Goal: Complete application form: Fill out and submit a form for a specific purpose

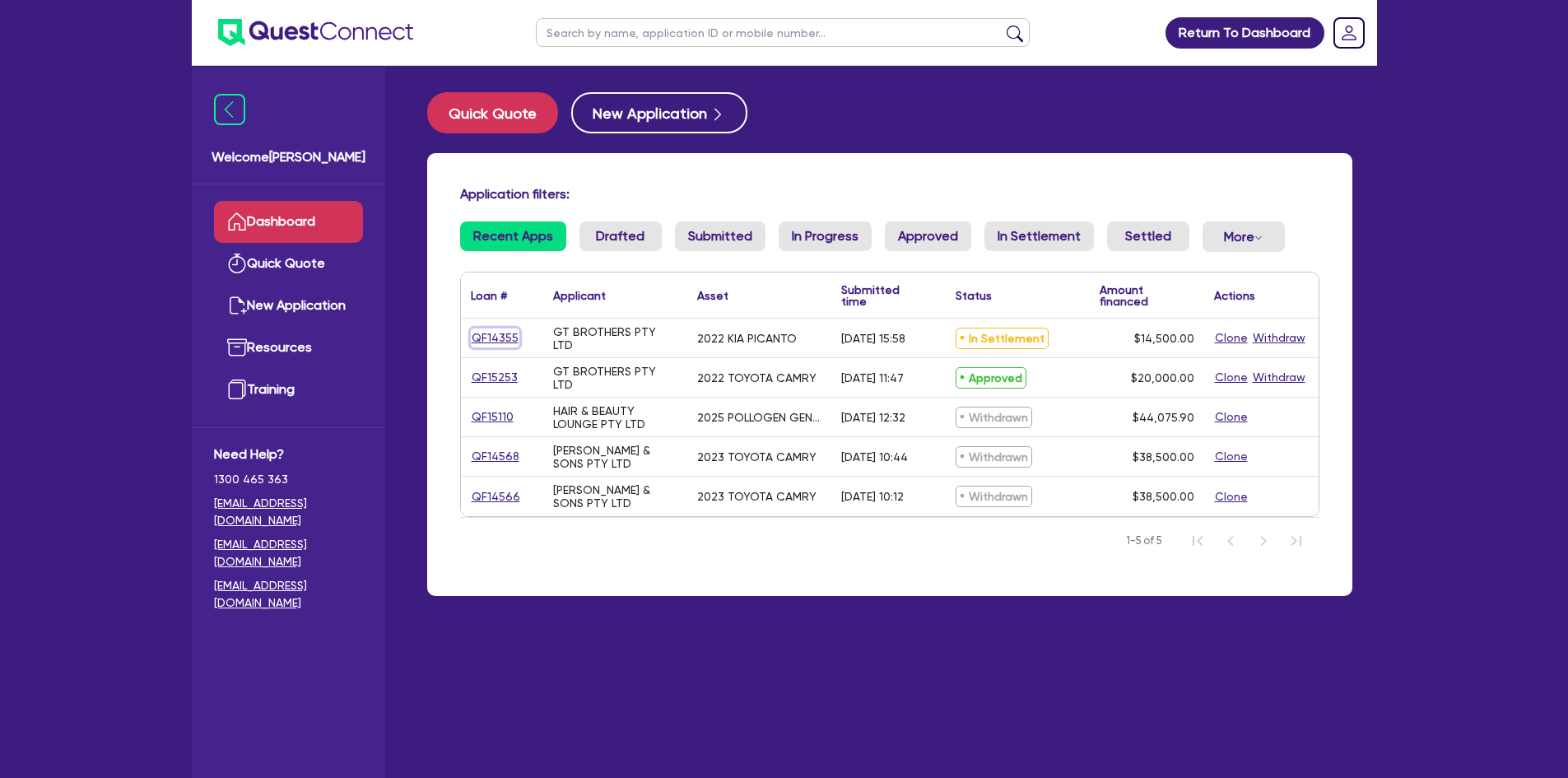
click at [493, 337] on link "QF14355" at bounding box center [495, 337] width 48 height 19
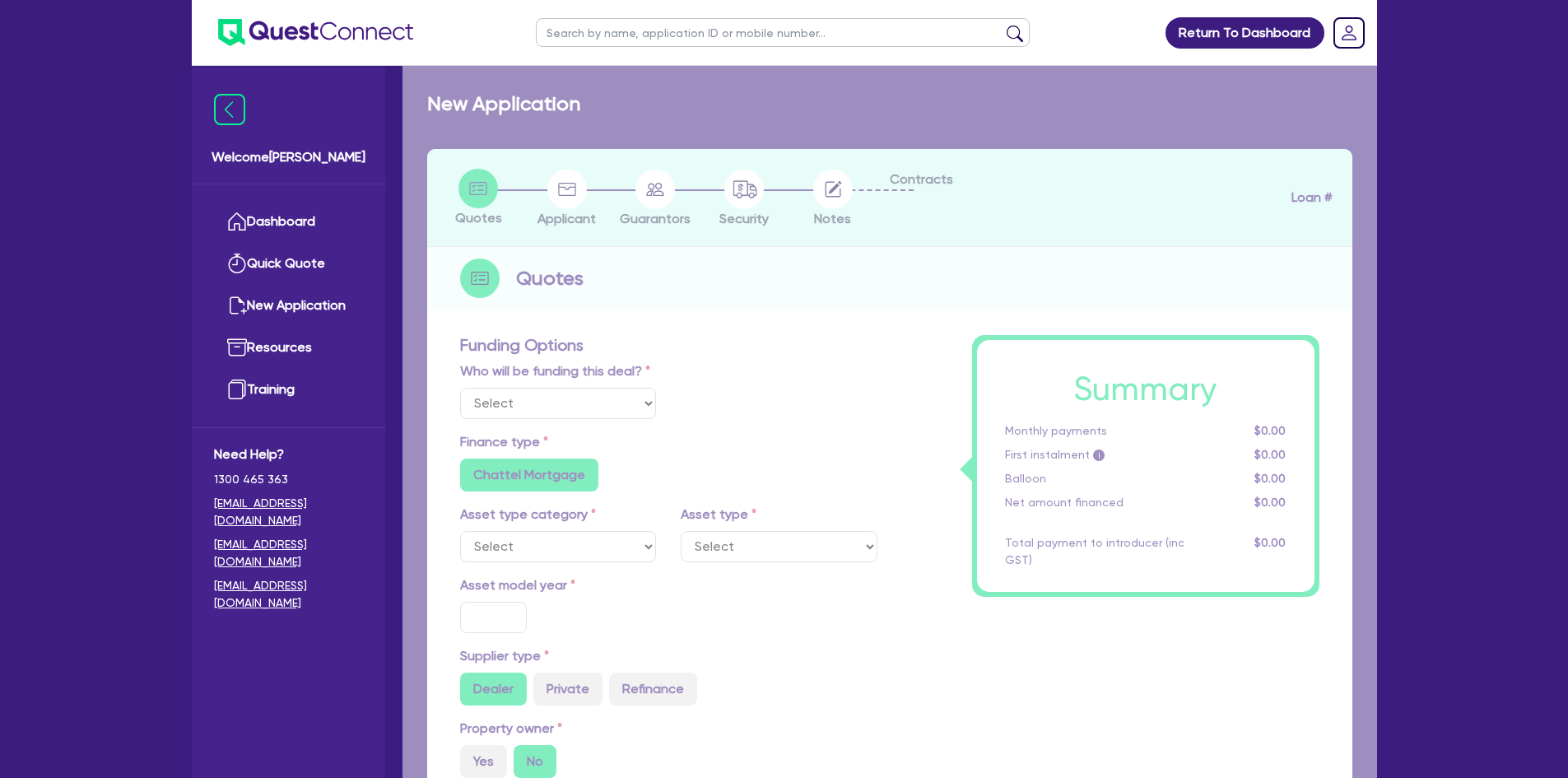
select select "Quest Finance - Own Book"
select select "CARS_AND_LIGHT_TRUCKS"
type input "2022"
type input "14,500"
type input "6"
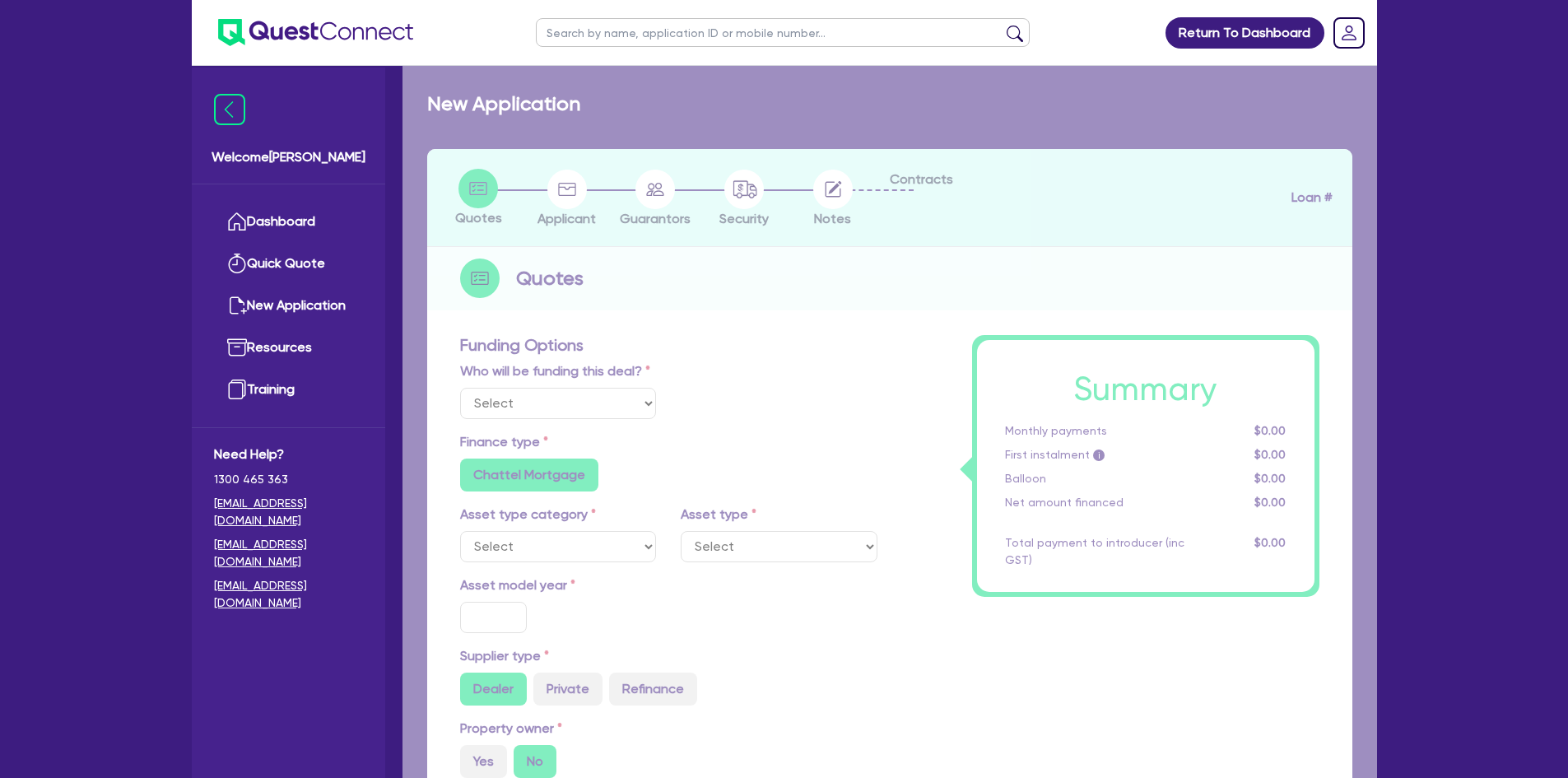
type input "870"
radio input "true"
type input "17.95"
type input "909.09"
select select "PASSENGER_VEHICLES"
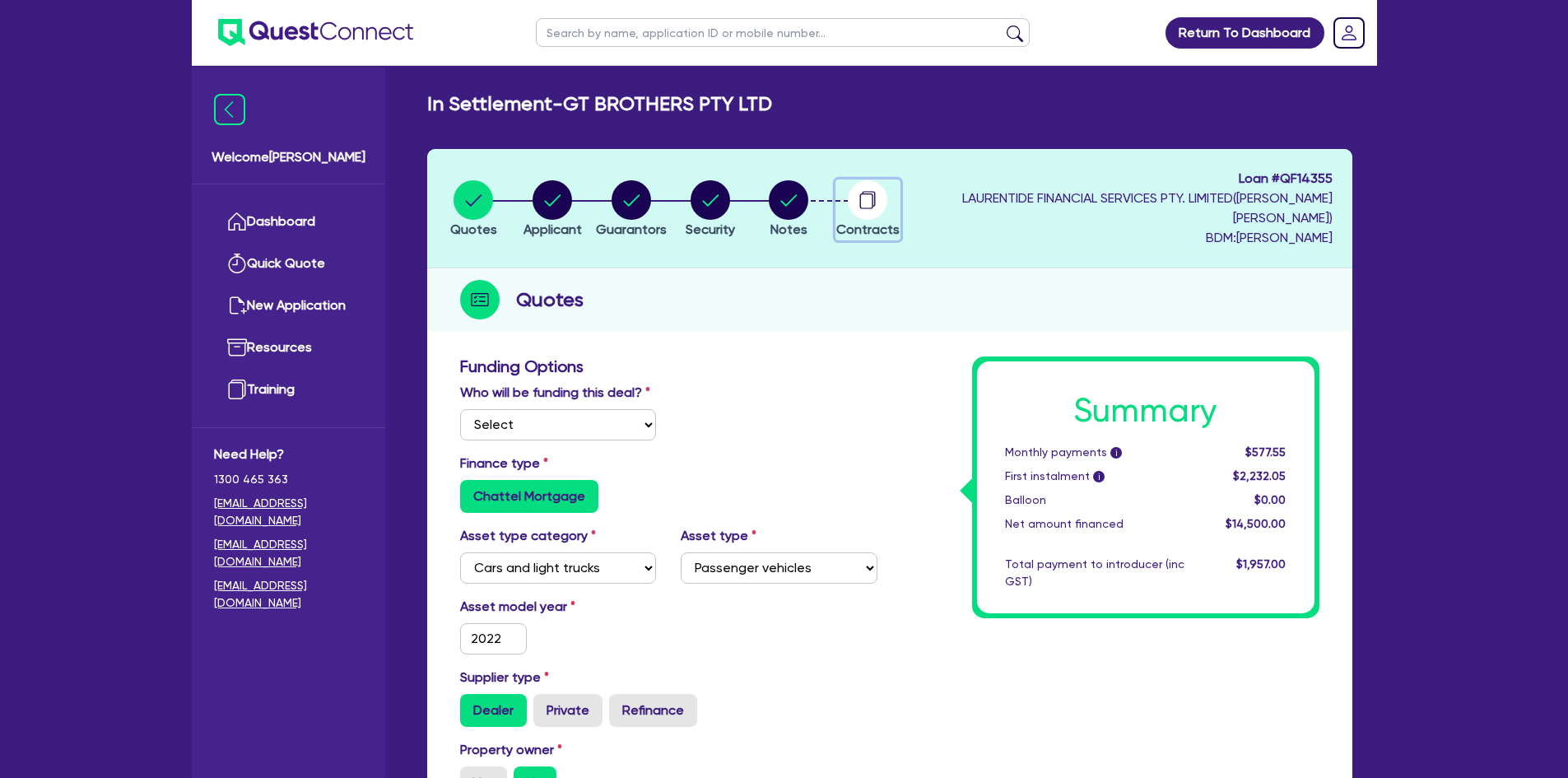
click at [887, 190] on circle "button" at bounding box center [867, 200] width 39 height 39
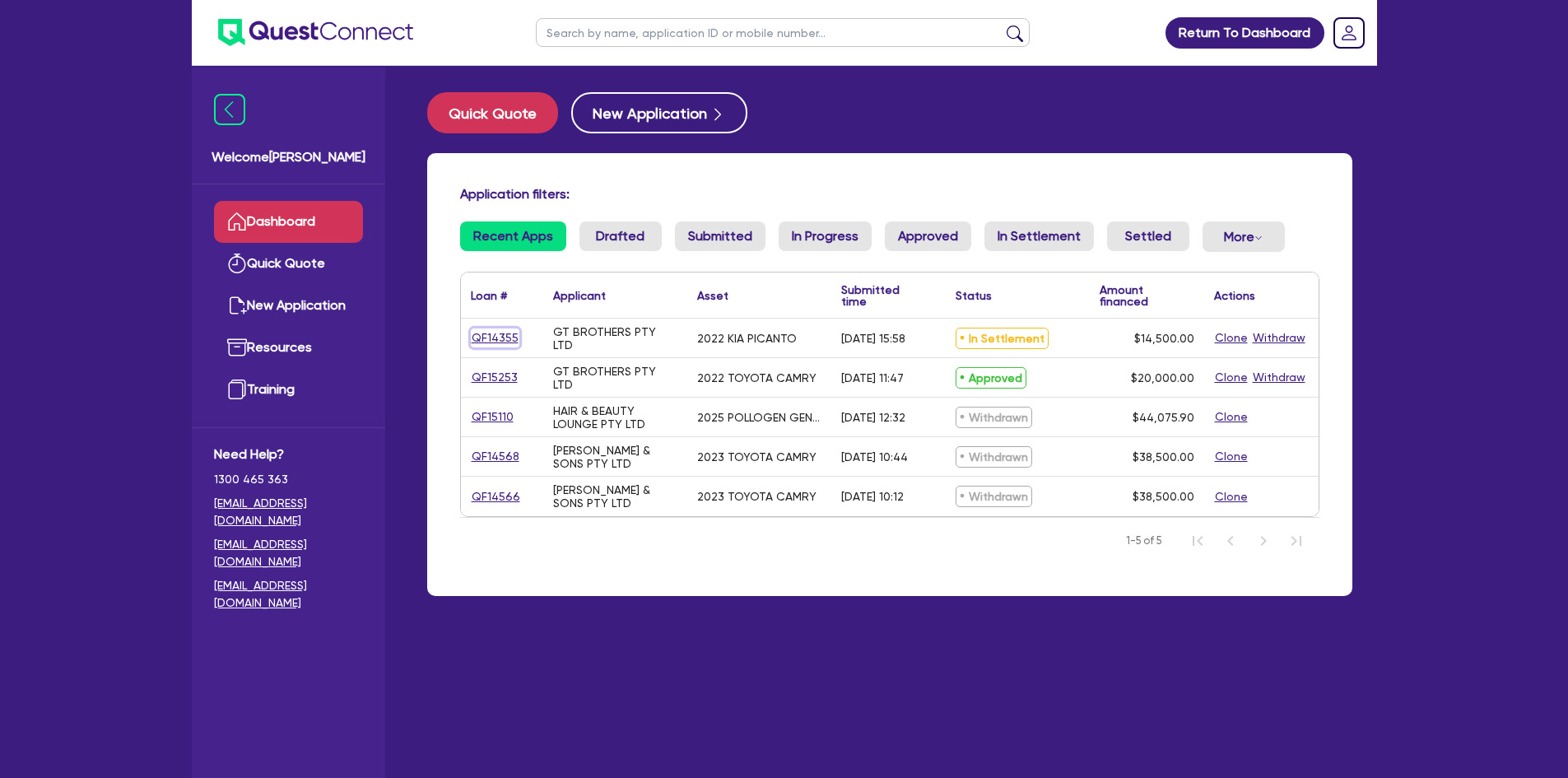
click at [485, 330] on link "QF14355" at bounding box center [495, 337] width 48 height 19
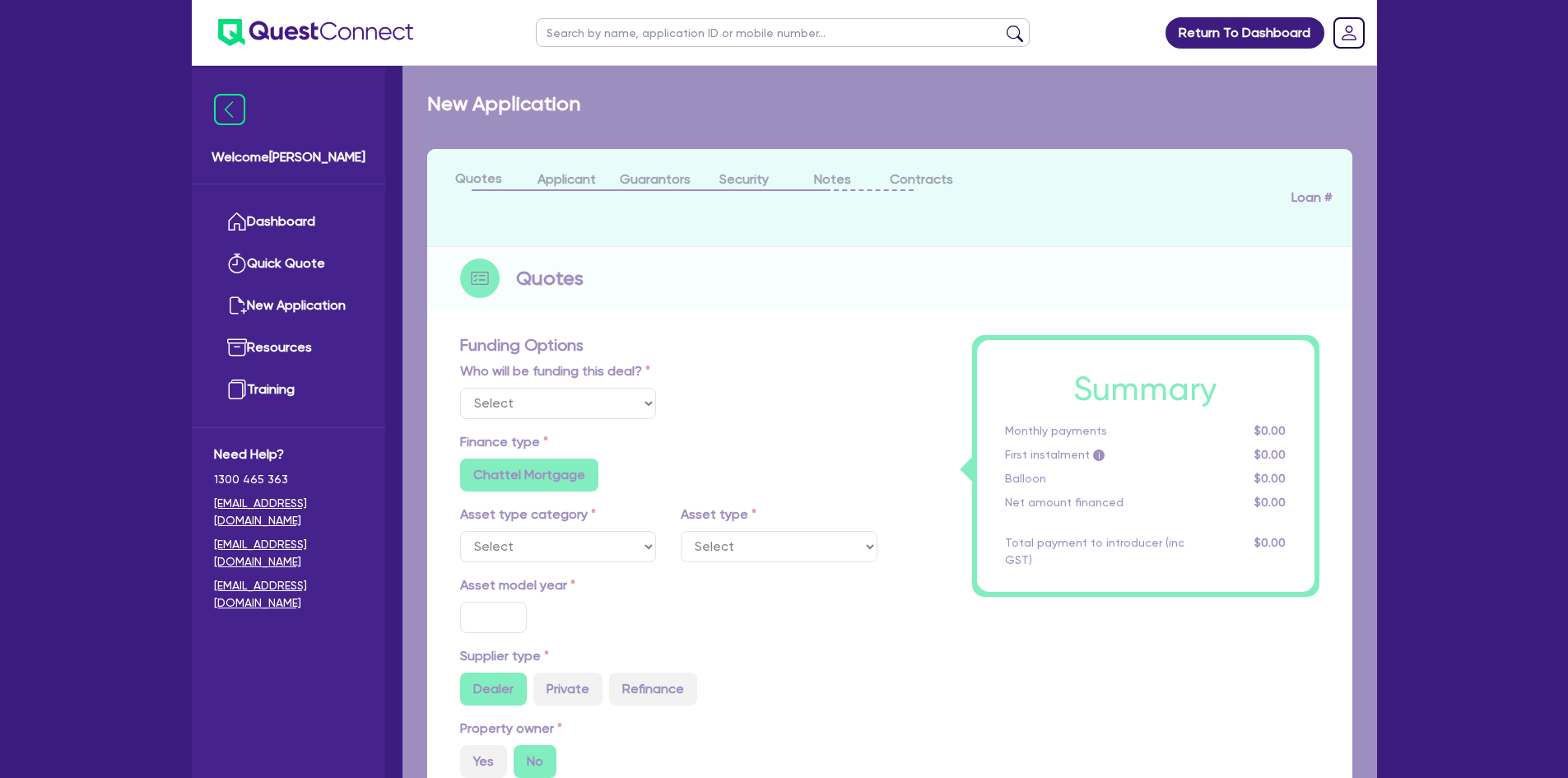
select select "Quest Finance - Own Book"
select select "CARS_AND_LIGHT_TRUCKS"
type input "2022"
type input "14,500"
type input "6"
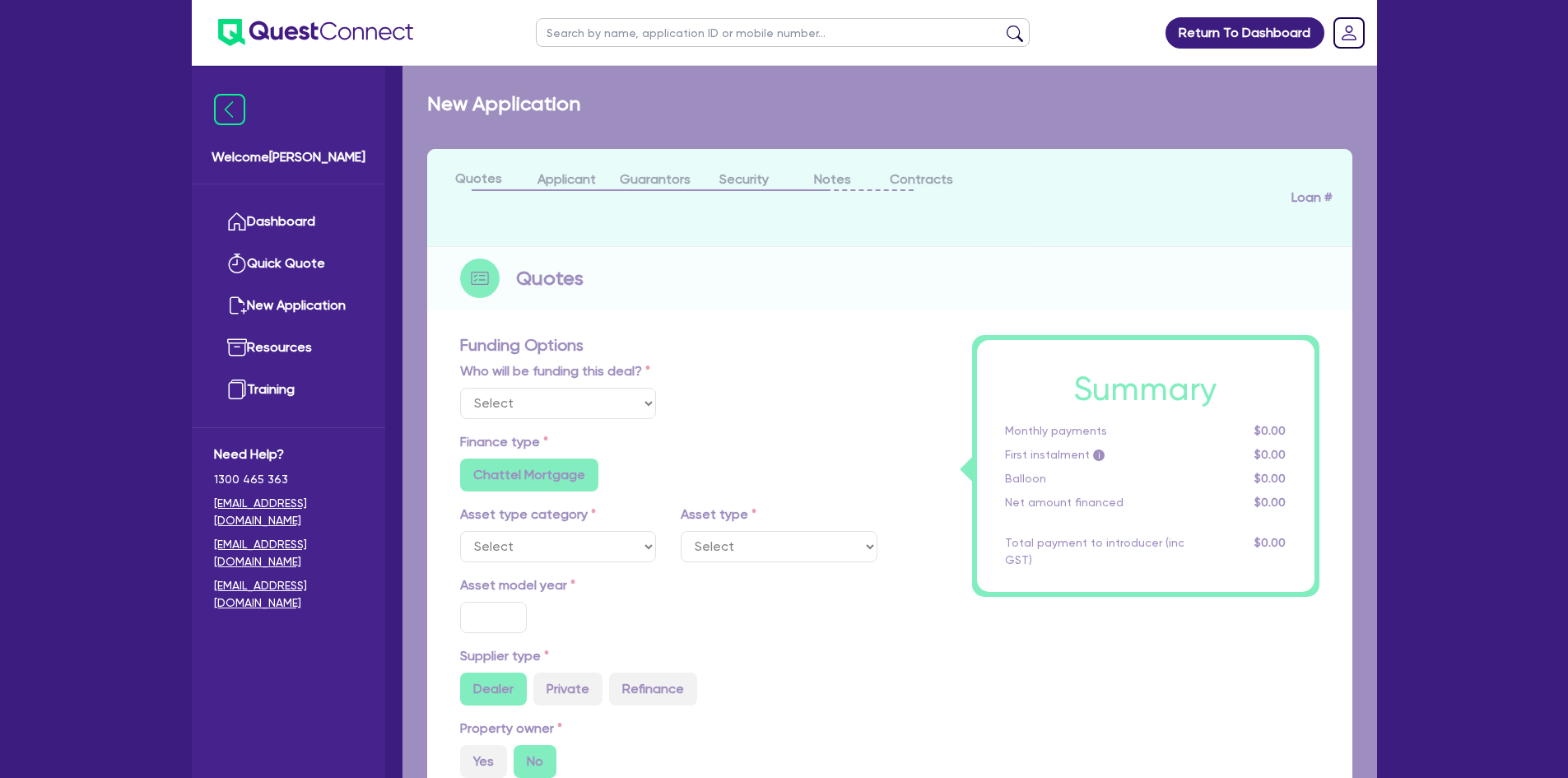
type input "870"
radio input "true"
type input "17.95"
type input "909.09"
select select "PASSENGER_VEHICLES"
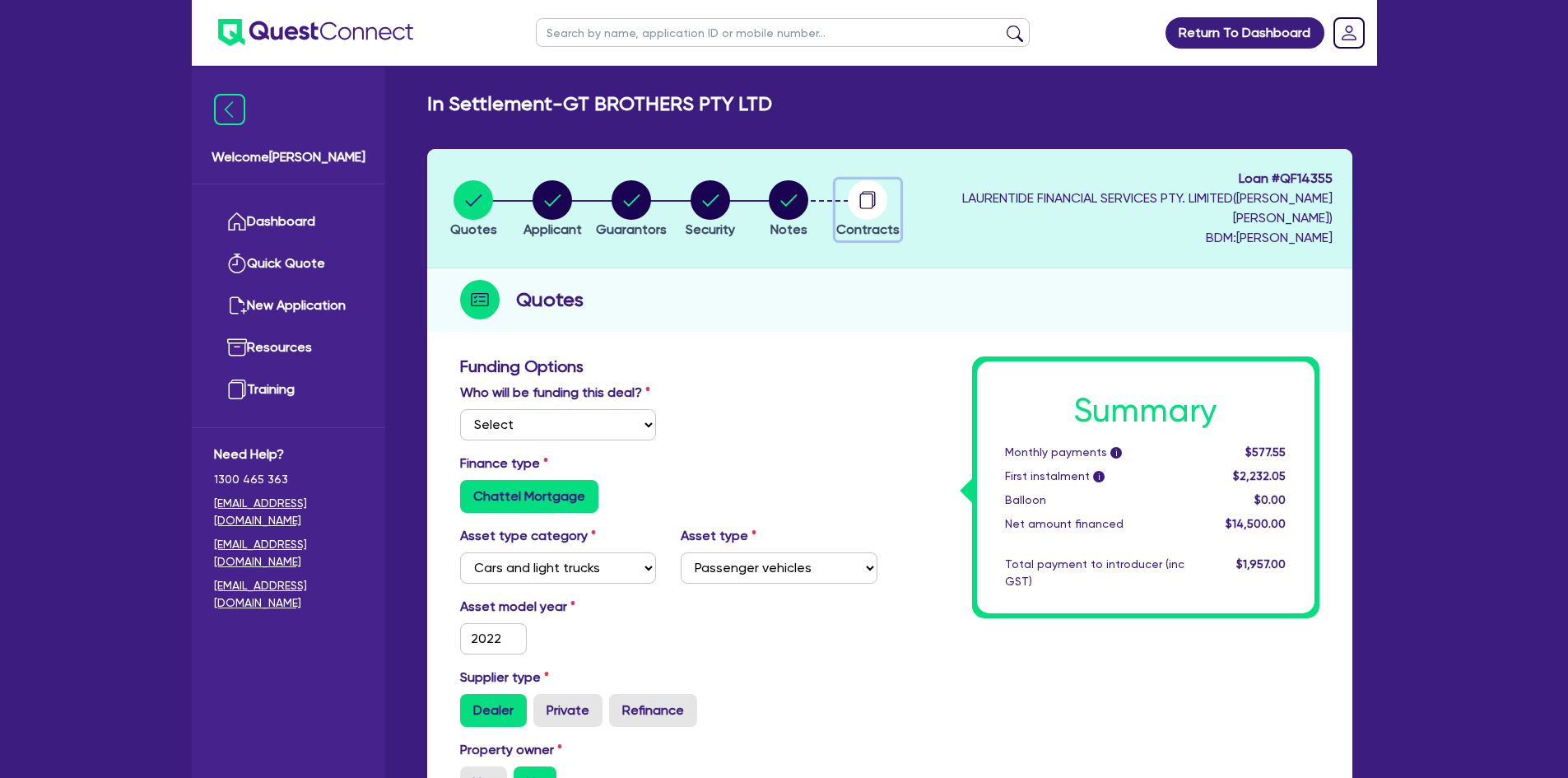
click at [887, 197] on circle "button" at bounding box center [867, 200] width 39 height 39
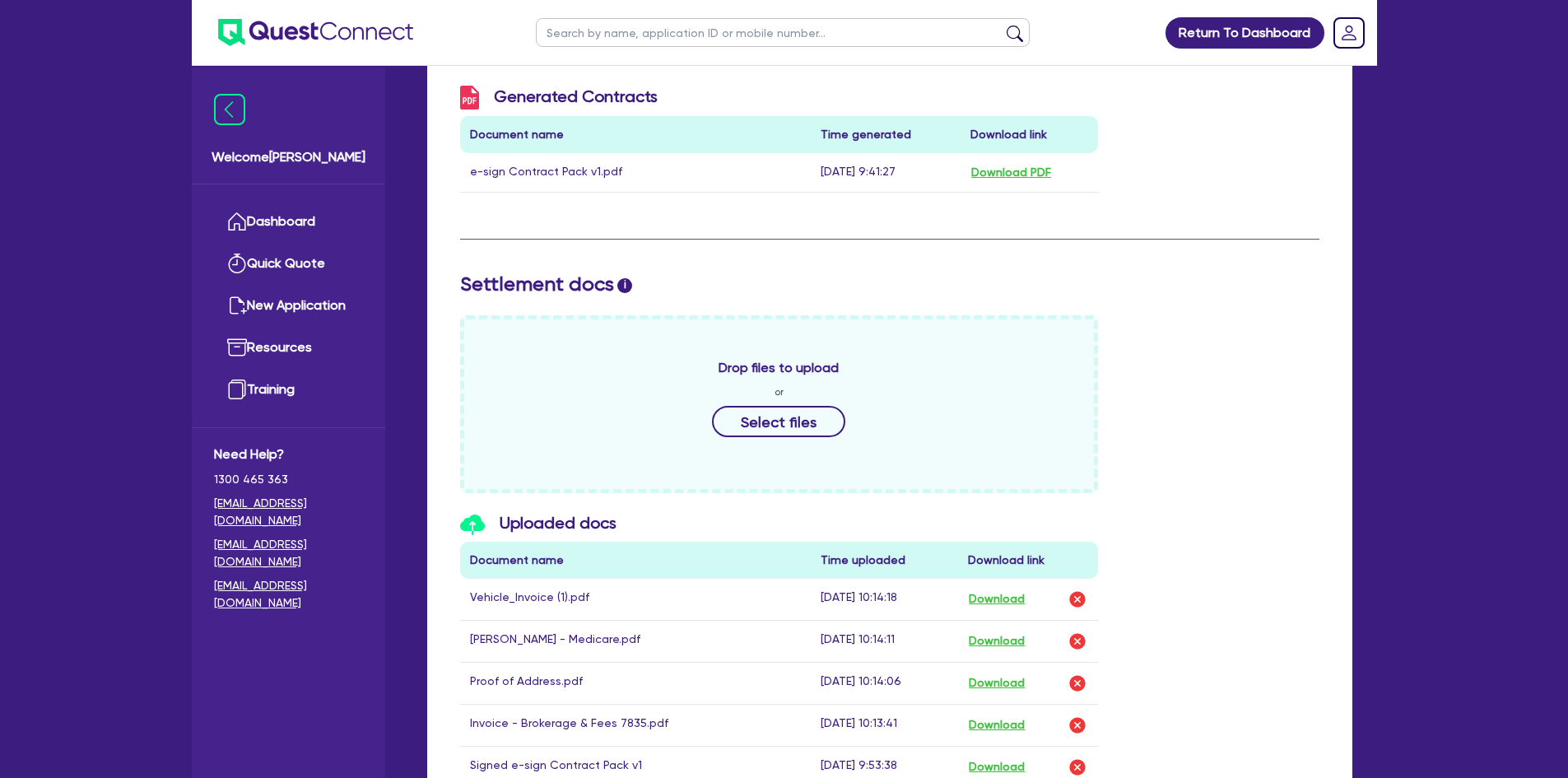
scroll to position [905, 0]
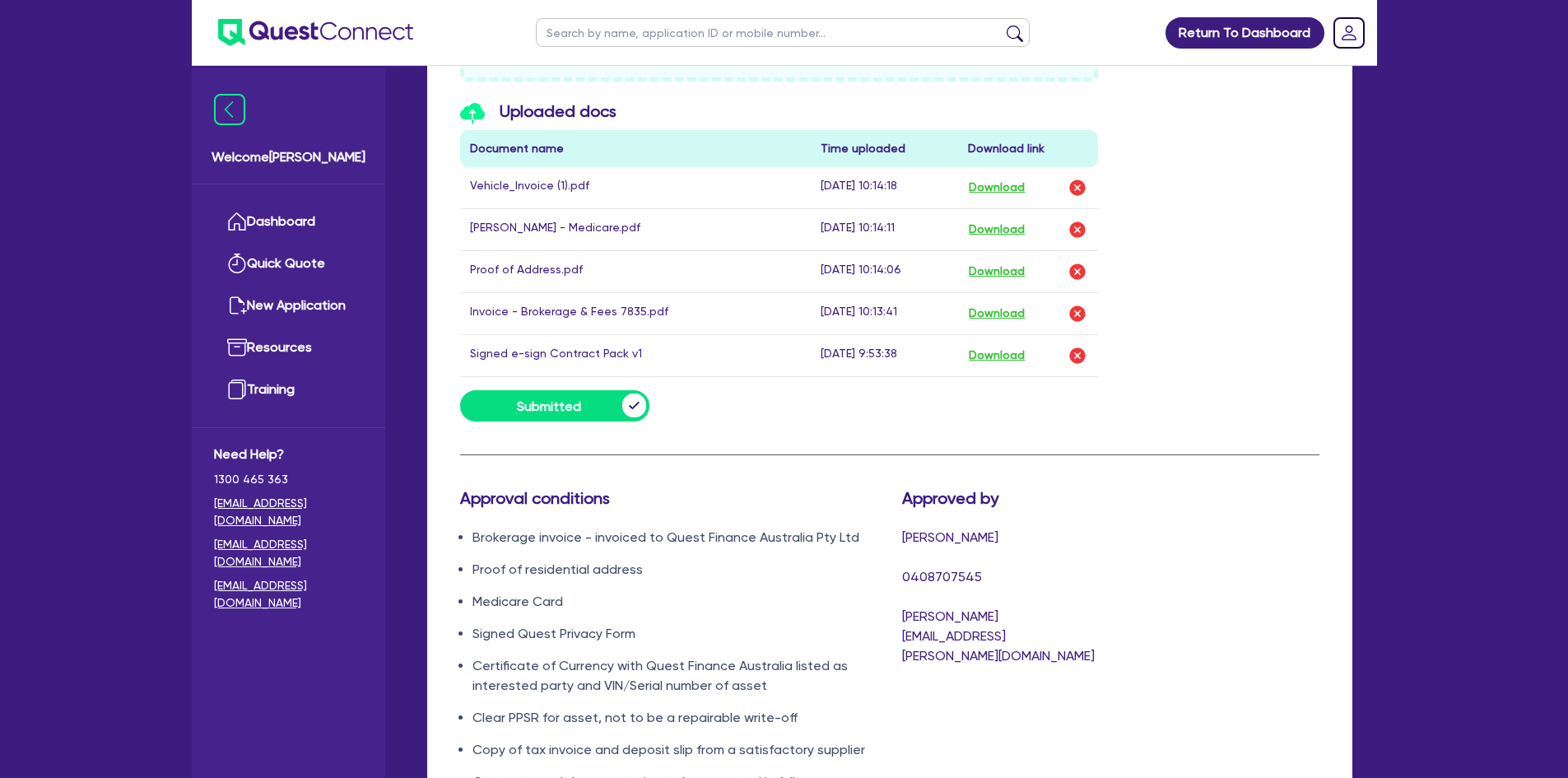
click at [530, 268] on td "Proof of Address.pdf" at bounding box center [635, 271] width 351 height 42
click at [1012, 266] on button "Download" at bounding box center [996, 272] width 57 height 22
click at [1314, 420] on div "Submitted" at bounding box center [890, 405] width 883 height 31
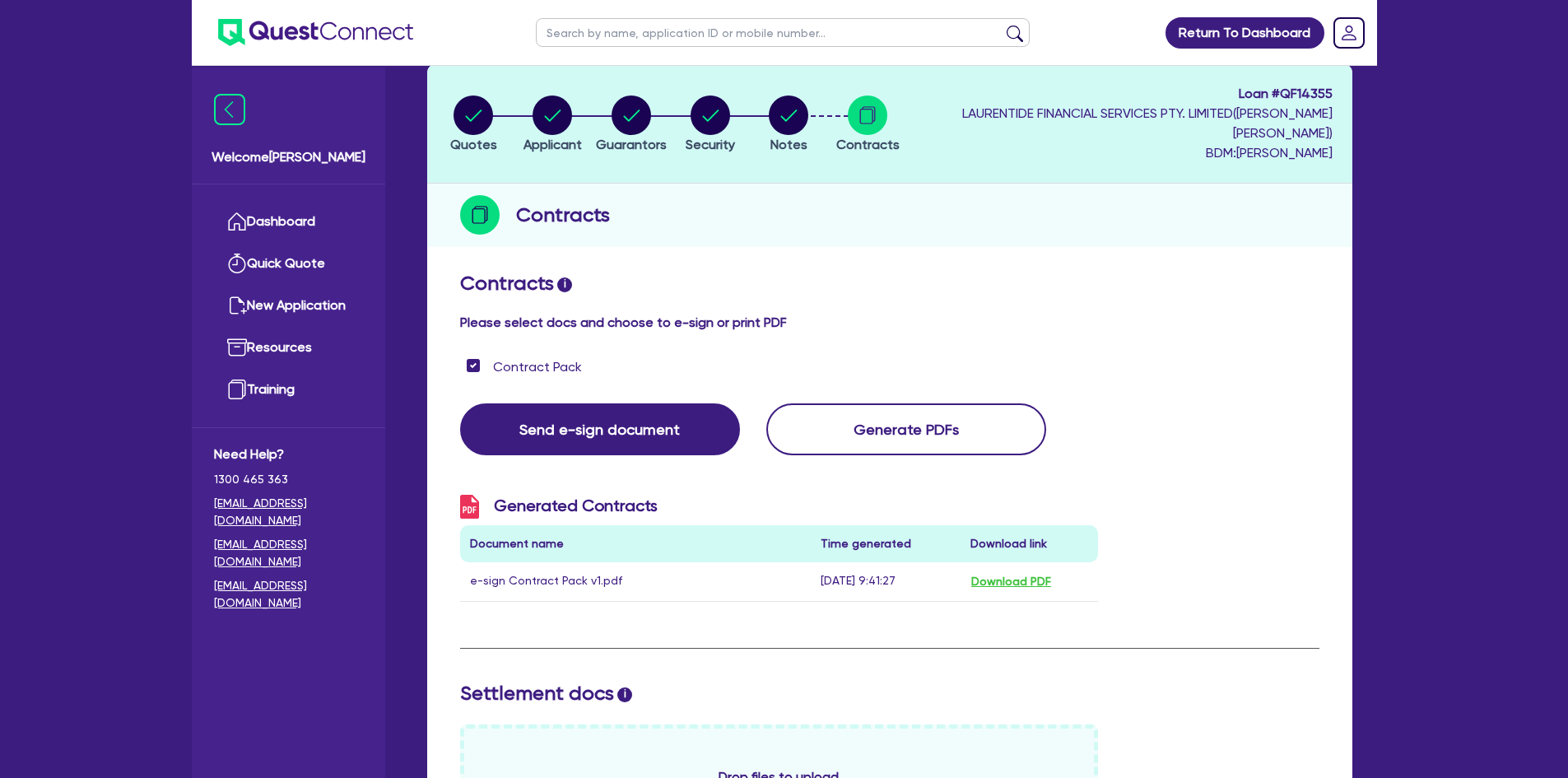
scroll to position [0, 0]
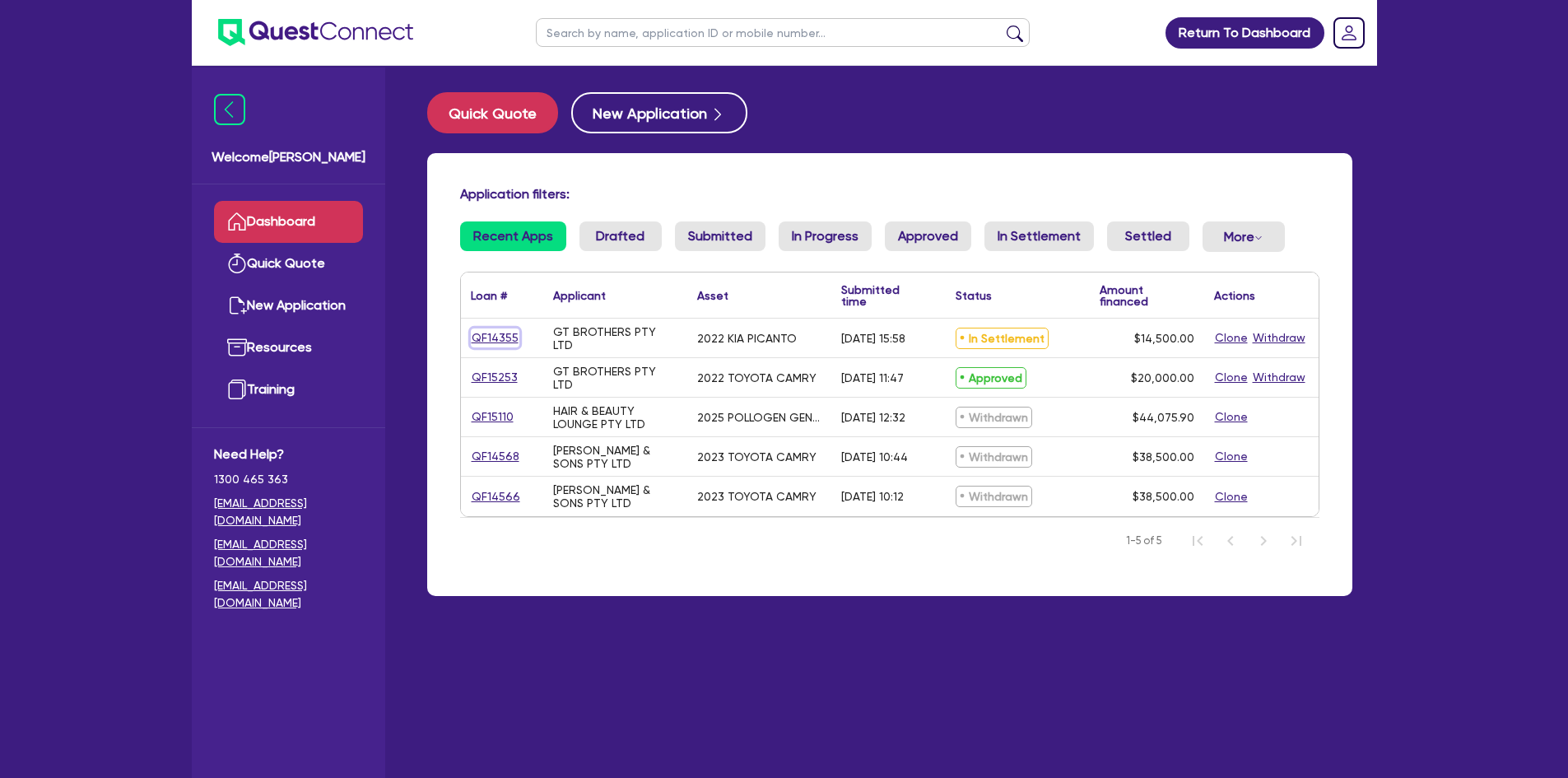
click at [488, 333] on link "QF14355" at bounding box center [495, 337] width 48 height 19
select select "Quest Finance - Own Book"
select select "CARS_AND_LIGHT_TRUCKS"
select select "PASSENGER_VEHICLES"
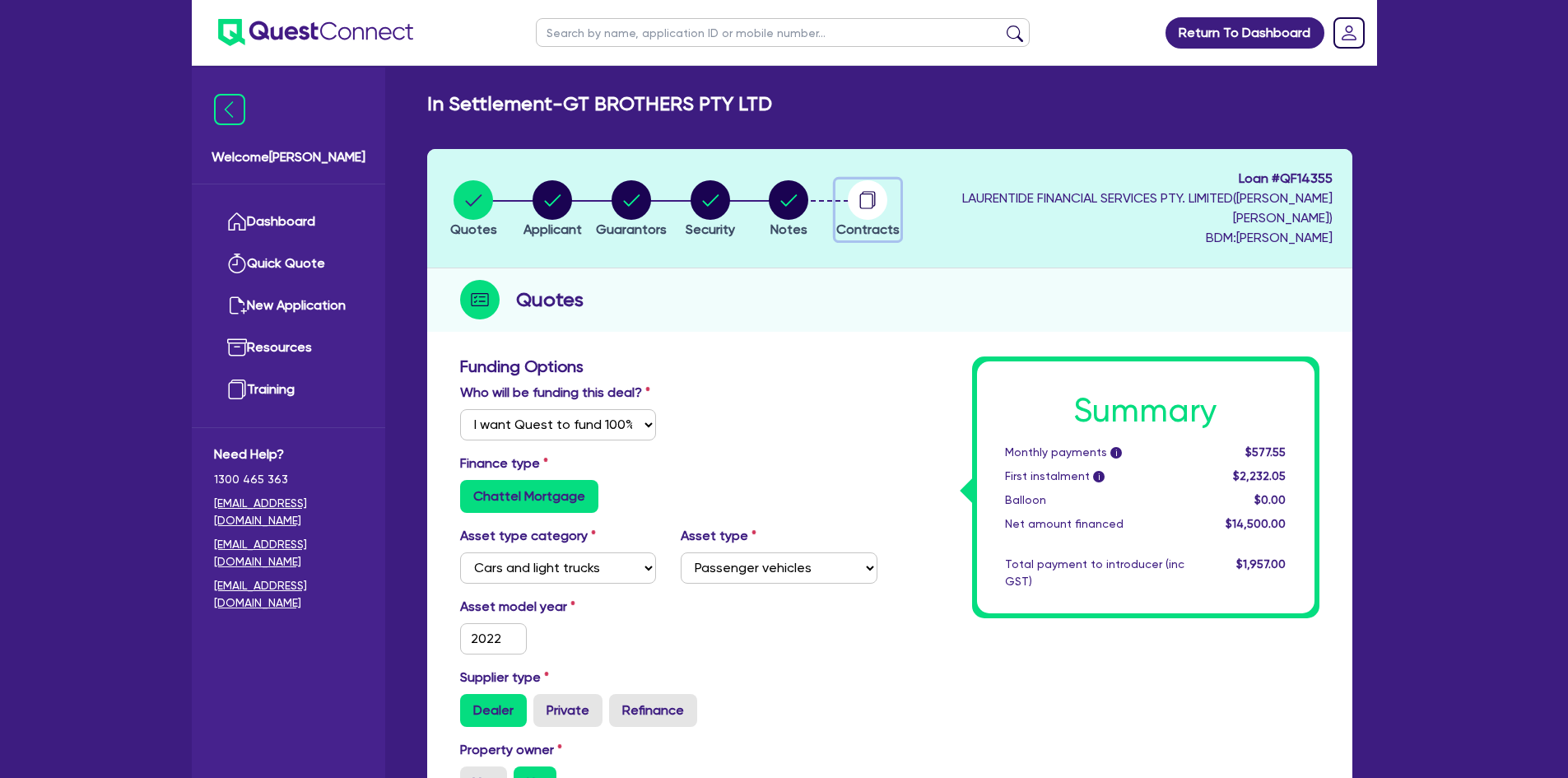
click at [887, 200] on circle "button" at bounding box center [867, 200] width 39 height 39
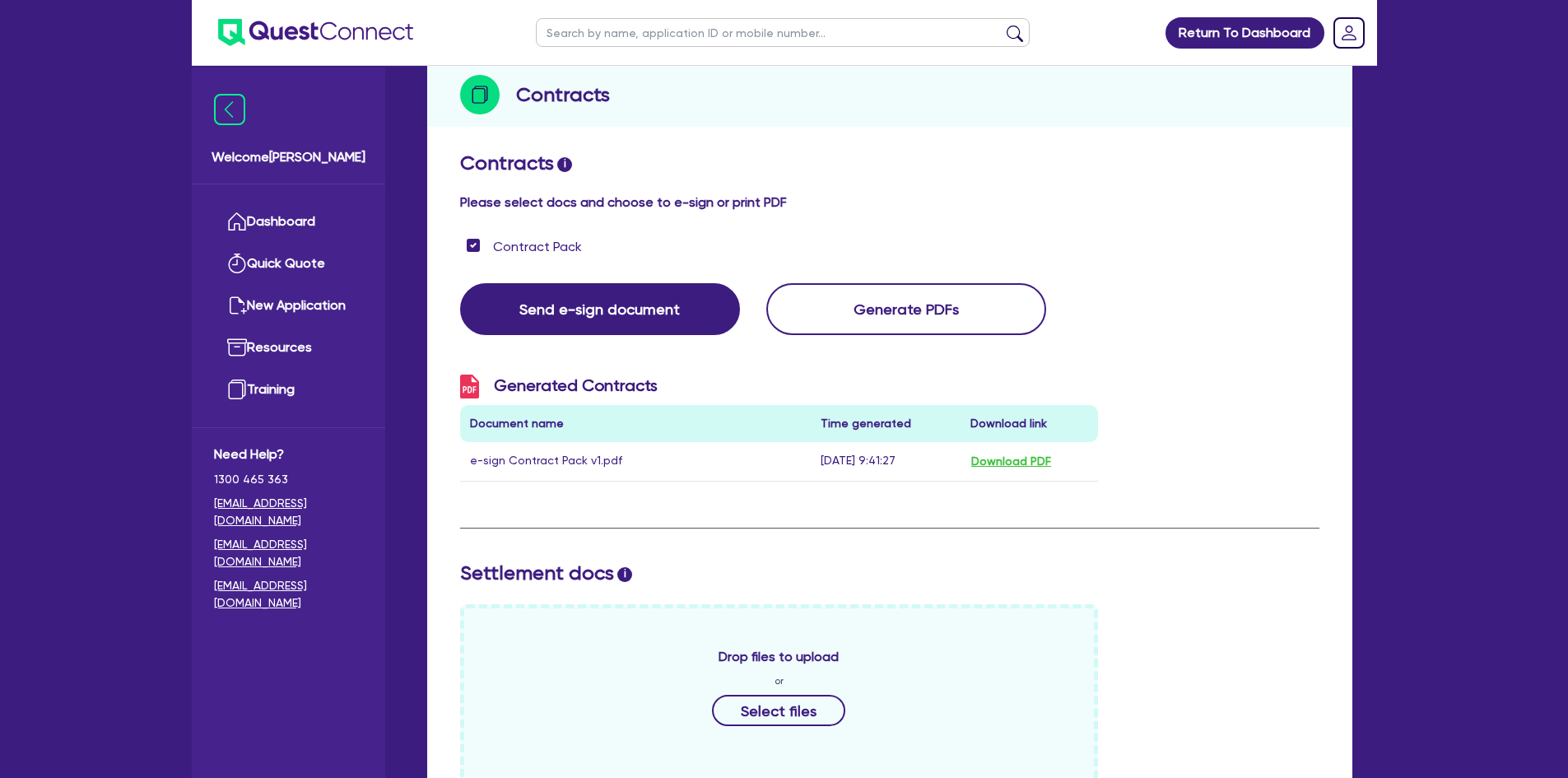
scroll to position [82, 0]
